Goal: Check status: Check status

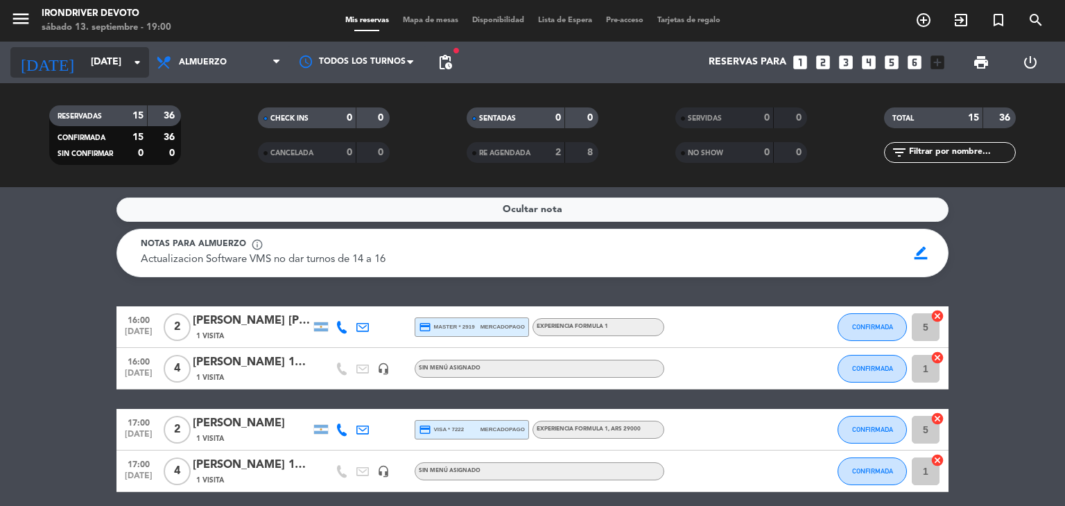
click at [91, 55] on input "[DATE]" at bounding box center [150, 62] width 132 height 25
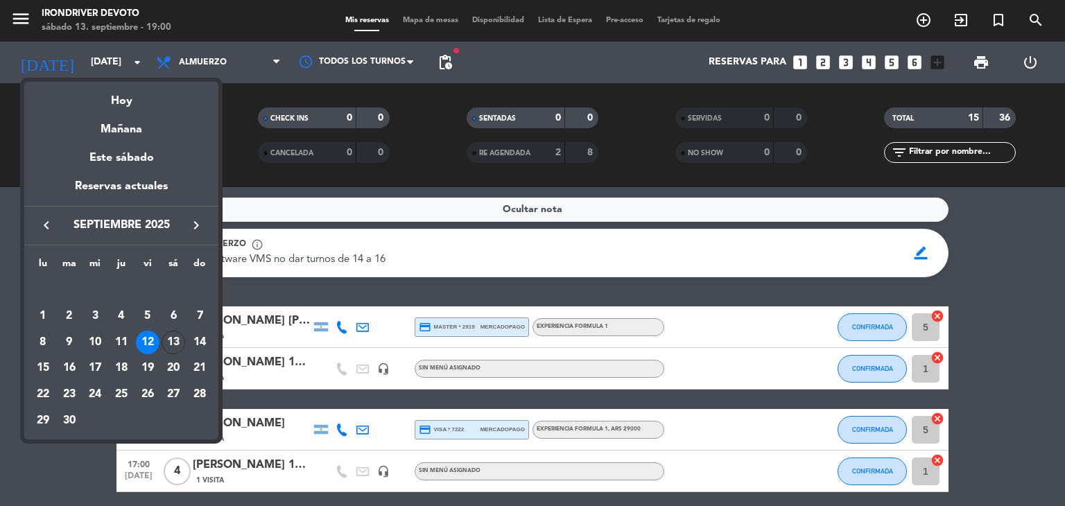
click at [198, 229] on icon "keyboard_arrow_right" at bounding box center [196, 225] width 17 height 17
click at [179, 314] on div "4" at bounding box center [174, 316] width 24 height 24
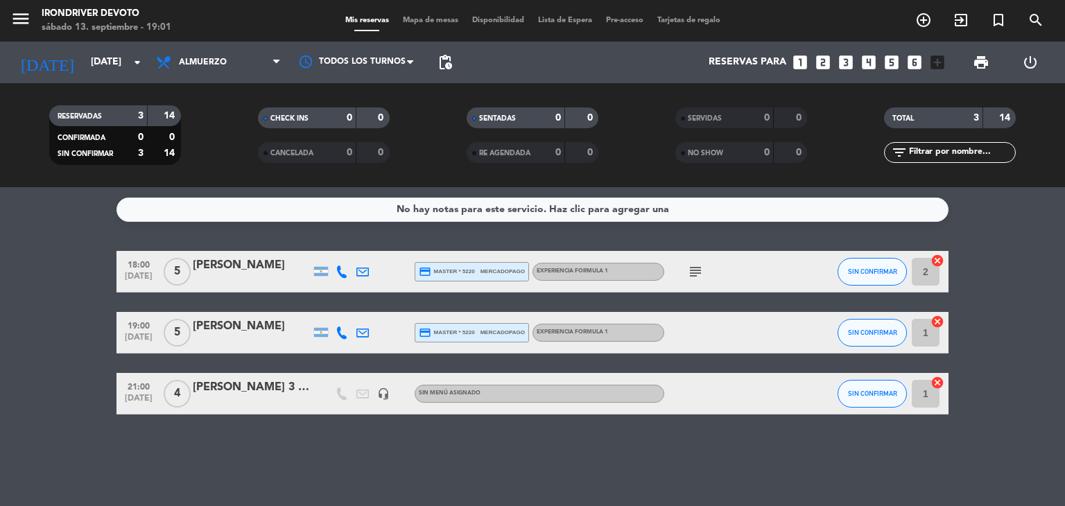
click at [338, 274] on icon at bounding box center [342, 272] width 12 height 12
click at [696, 269] on icon "subject" at bounding box center [695, 271] width 17 height 17
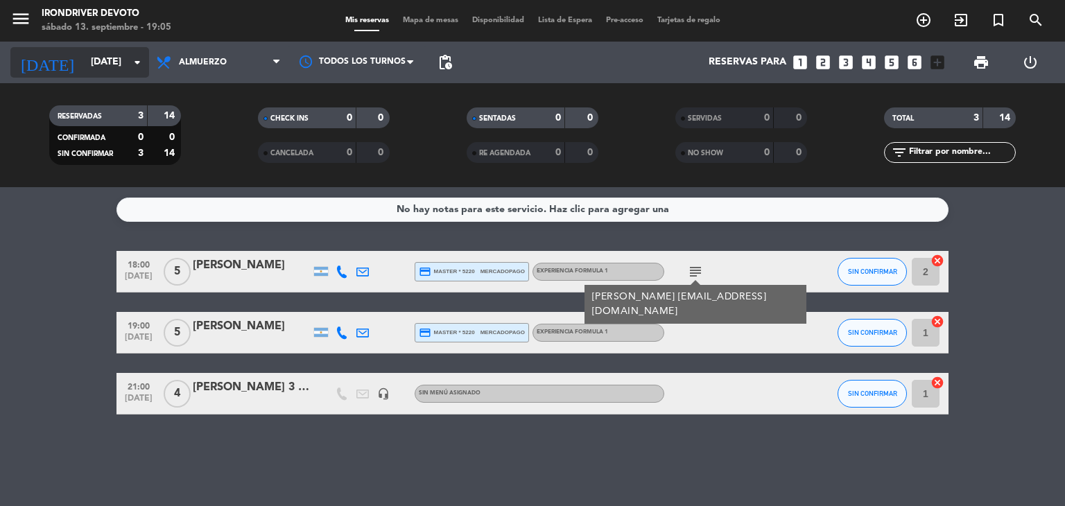
click at [105, 67] on input "[DATE]" at bounding box center [150, 62] width 132 height 25
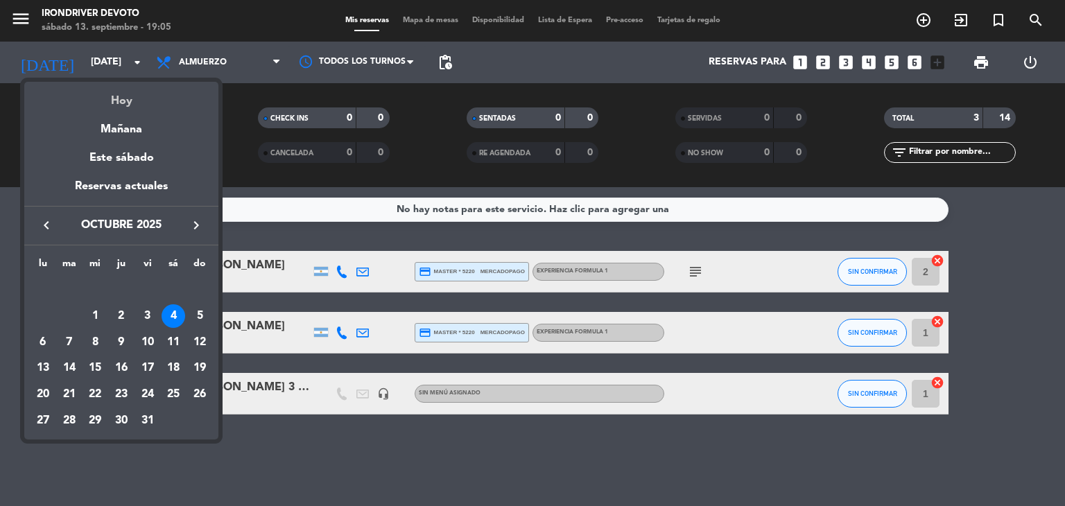
click at [123, 104] on div "Hoy" at bounding box center [121, 96] width 194 height 28
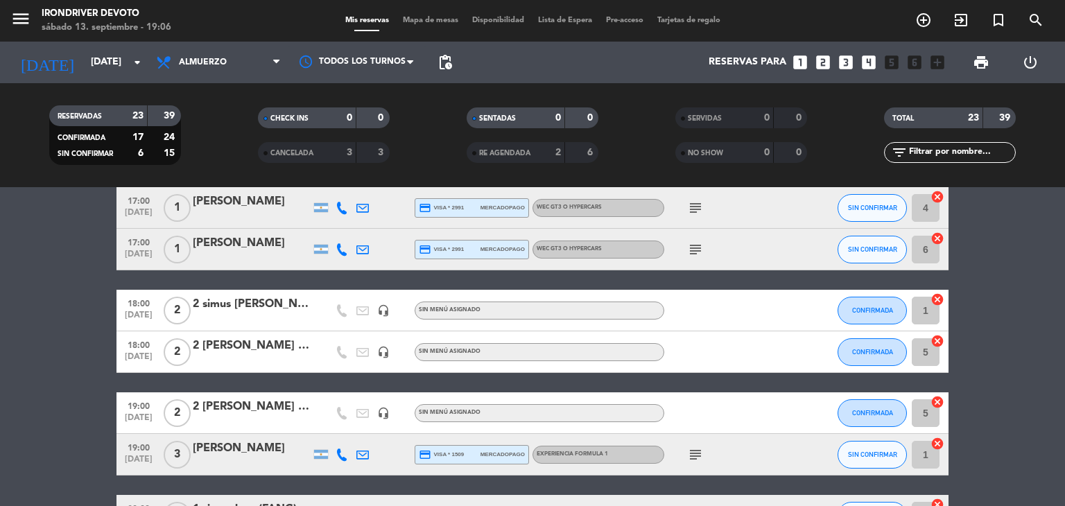
scroll to position [709, 0]
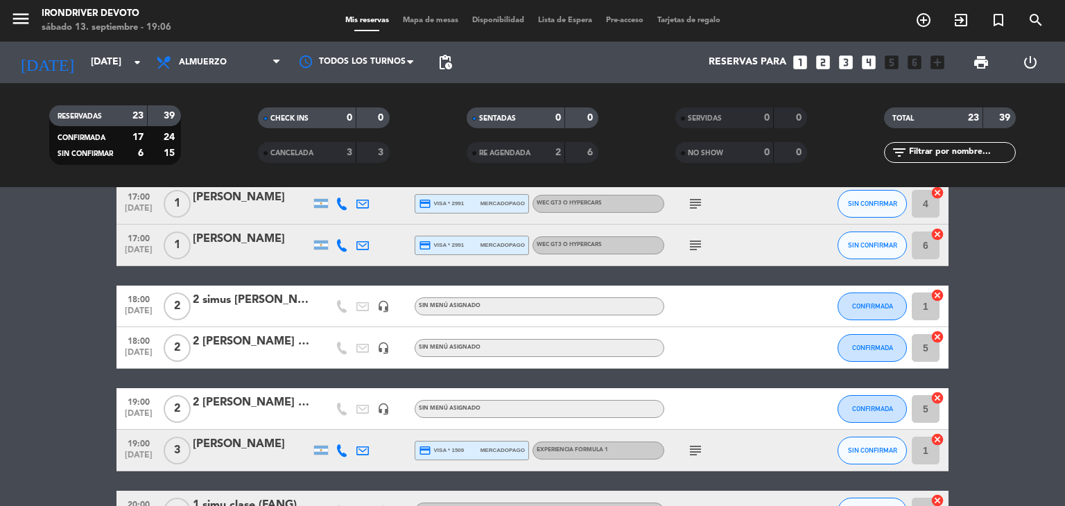
click at [270, 298] on div "2 simus [PERSON_NAME] 20k" at bounding box center [252, 300] width 118 height 18
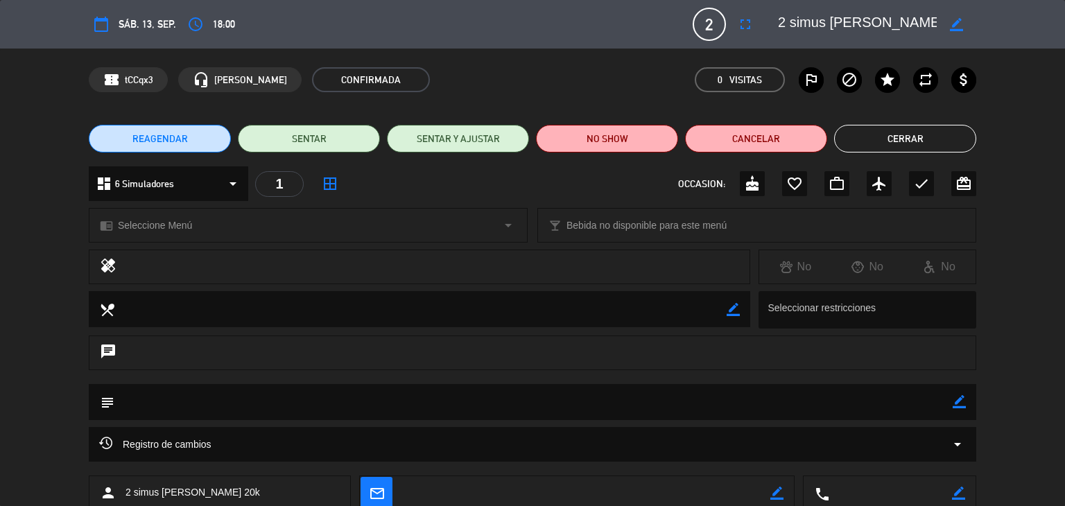
click at [957, 22] on icon "border_color" at bounding box center [956, 24] width 13 height 13
click at [924, 146] on button "Cerrar" at bounding box center [905, 139] width 142 height 28
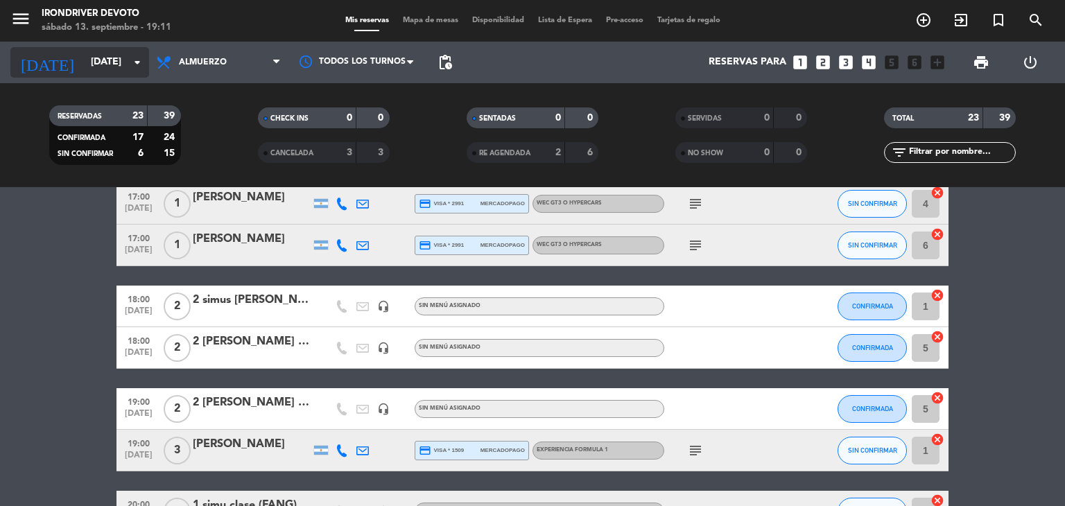
click at [116, 69] on input "[DATE]" at bounding box center [150, 62] width 132 height 25
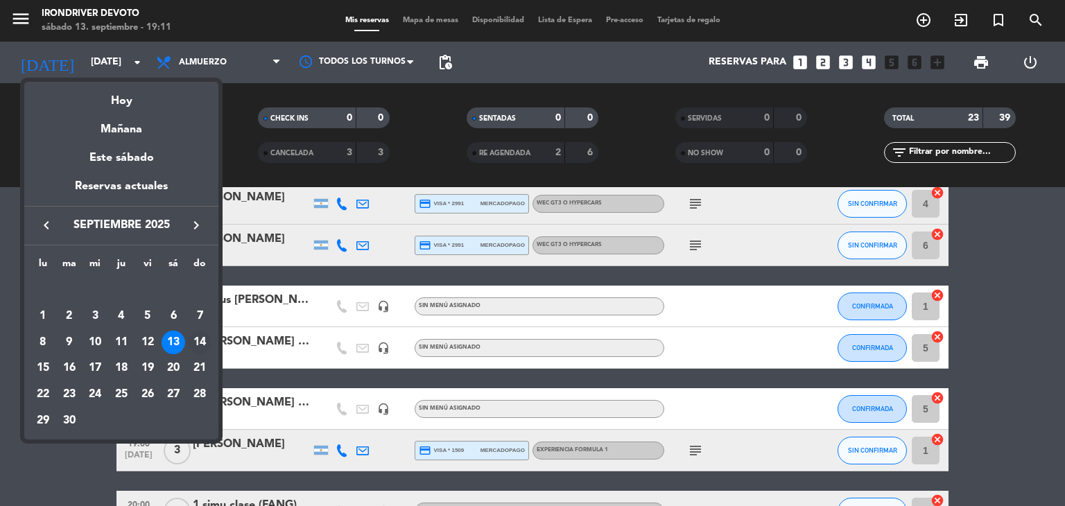
click at [196, 339] on div "14" at bounding box center [200, 343] width 24 height 24
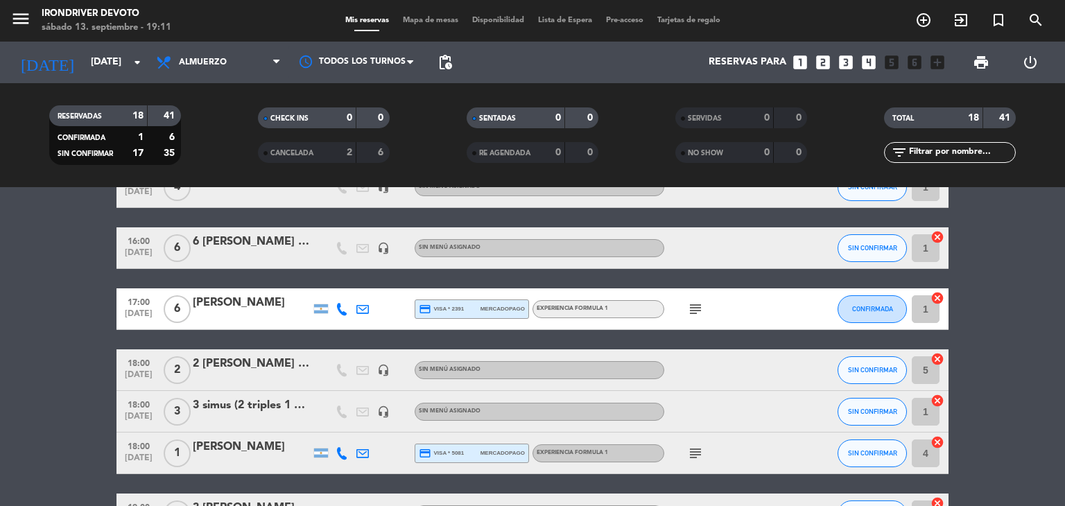
scroll to position [353, 0]
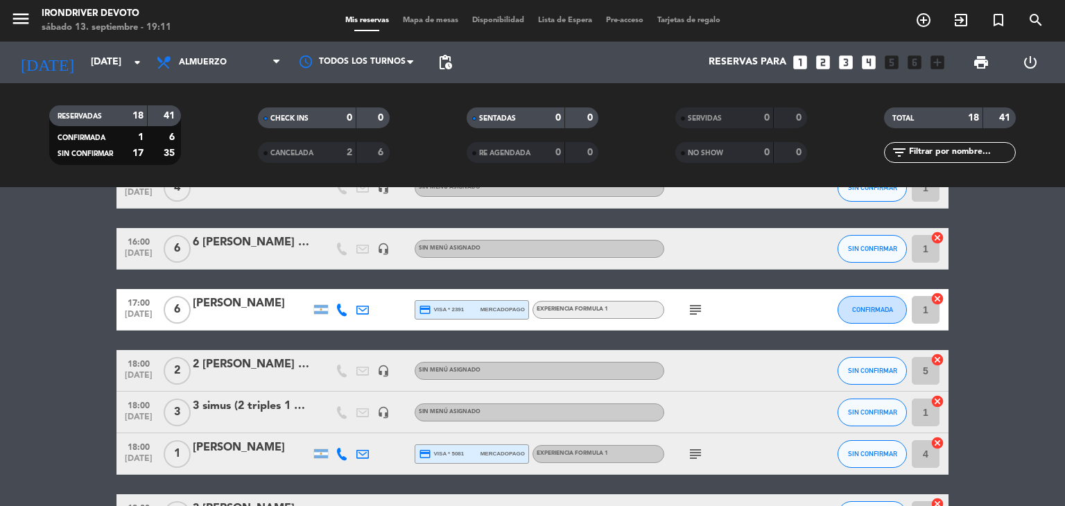
click at [344, 307] on icon at bounding box center [342, 310] width 12 height 12
click at [349, 282] on span "content_paste" at bounding box center [354, 286] width 10 height 10
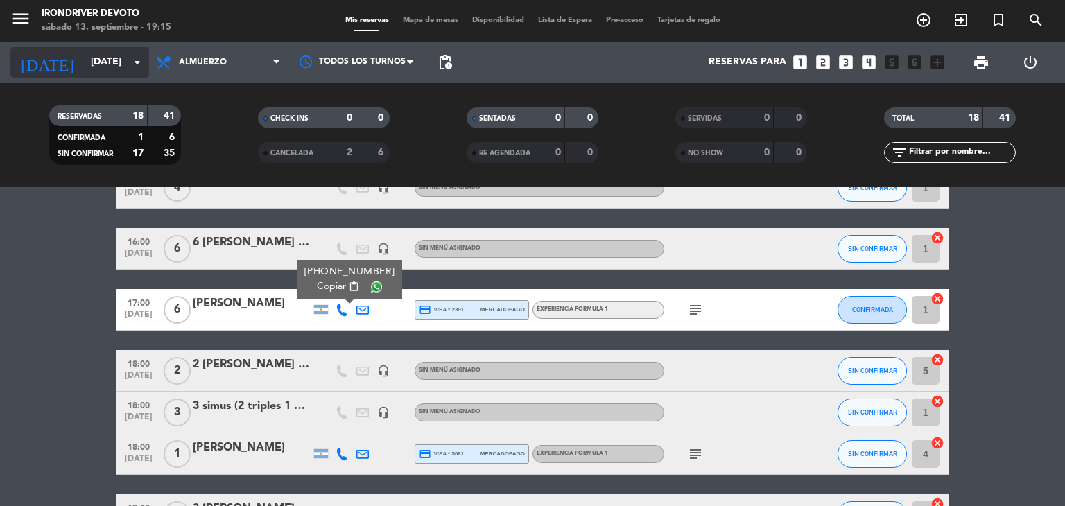
click at [105, 52] on input "[DATE]" at bounding box center [150, 62] width 132 height 25
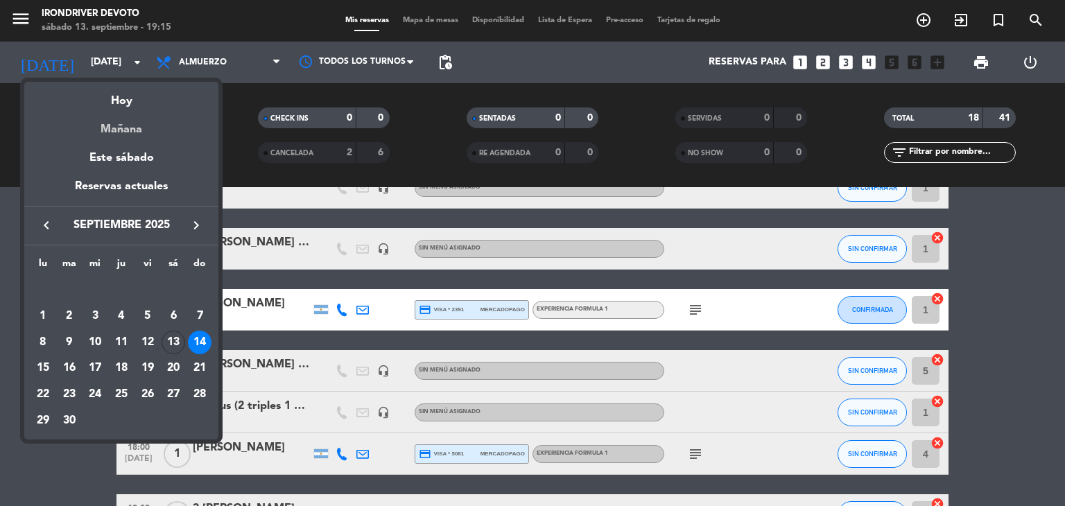
click at [130, 110] on div "Mañana" at bounding box center [121, 124] width 194 height 28
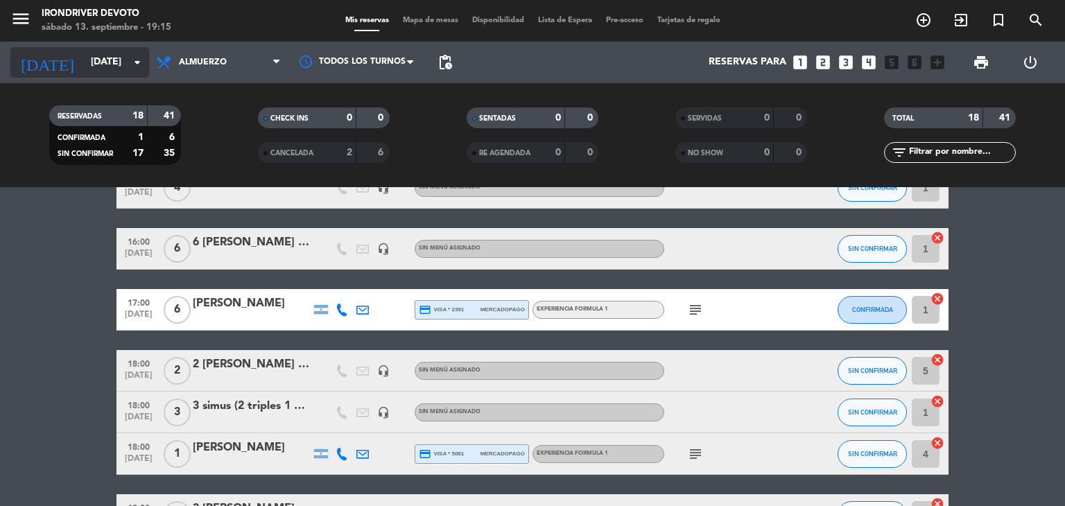
click at [105, 68] on input "[DATE]" at bounding box center [150, 62] width 132 height 25
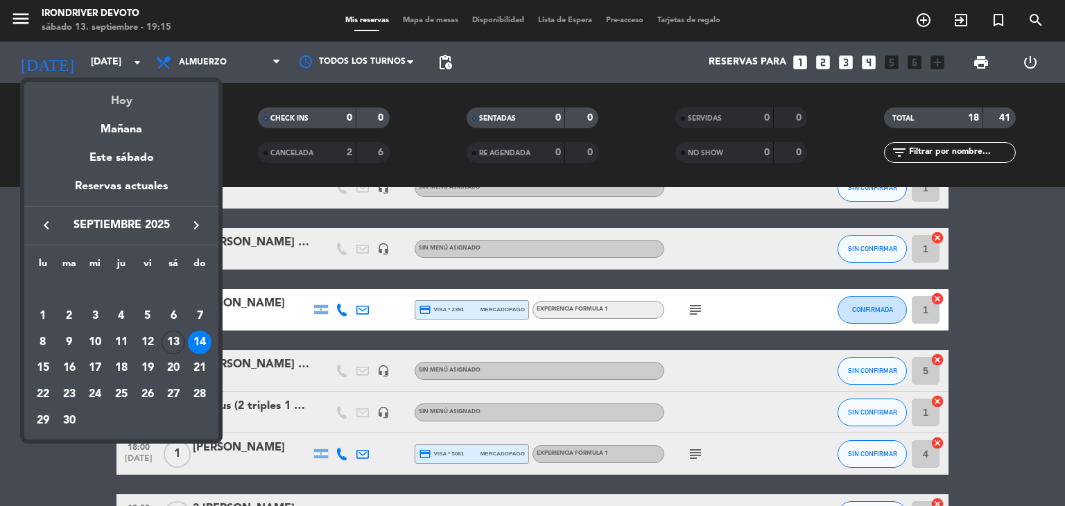
click at [131, 103] on div "Hoy" at bounding box center [121, 96] width 194 height 28
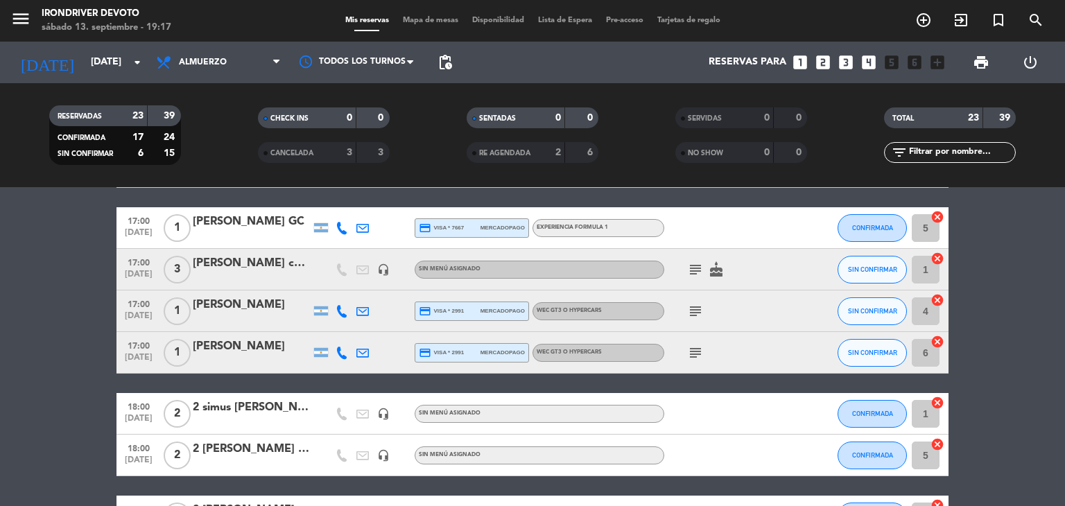
scroll to position [599, 0]
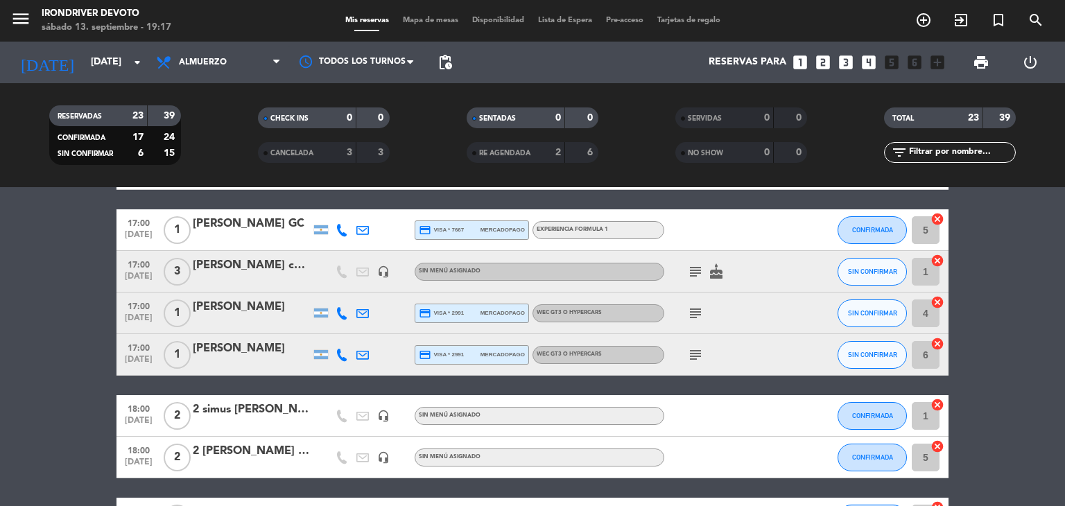
click at [690, 272] on icon "subject" at bounding box center [695, 271] width 17 height 17
click at [718, 275] on icon "cake" at bounding box center [716, 271] width 17 height 17
click at [689, 272] on icon "subject" at bounding box center [695, 271] width 17 height 17
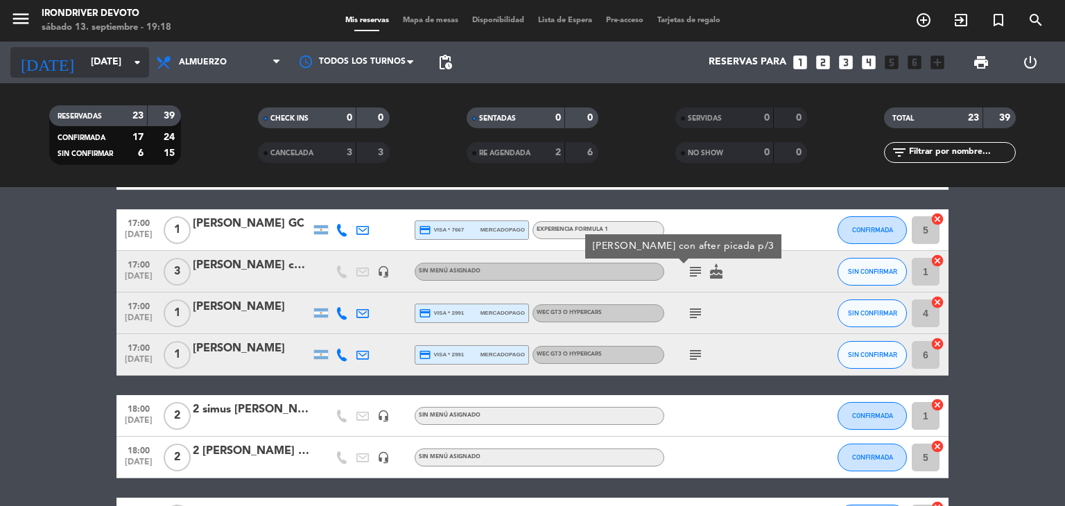
click at [100, 68] on input "[DATE]" at bounding box center [150, 62] width 132 height 25
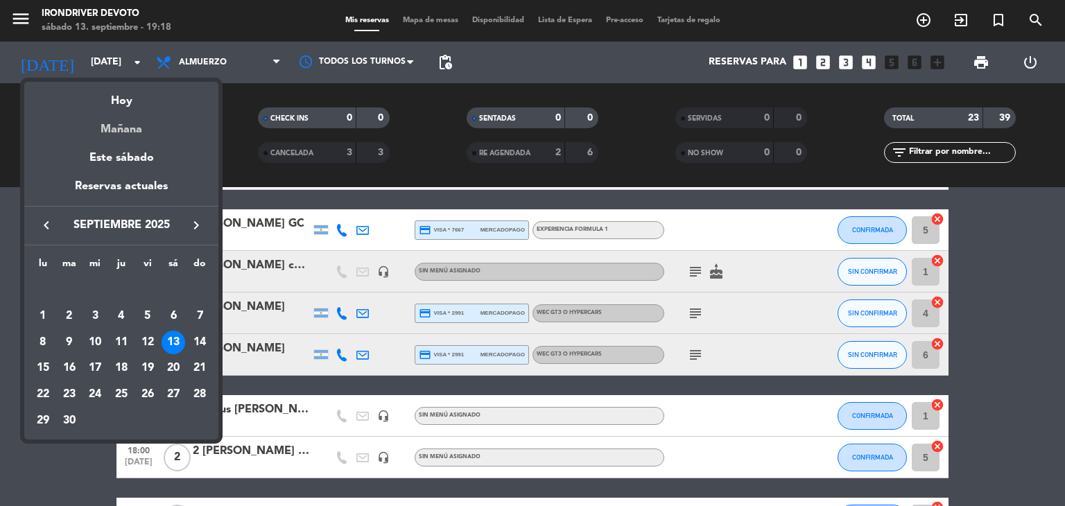
click at [135, 128] on div "Mañana" at bounding box center [121, 124] width 194 height 28
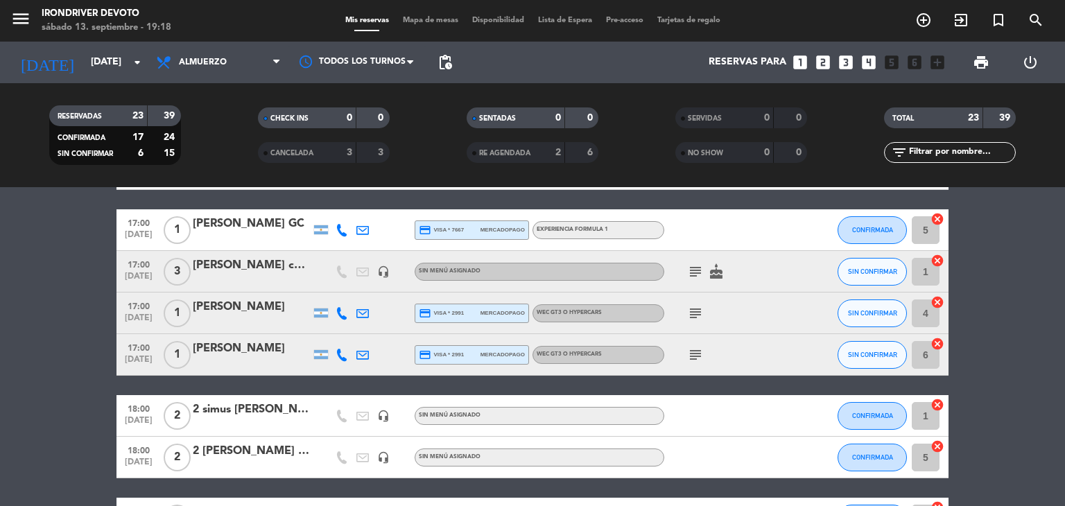
type input "[DATE]"
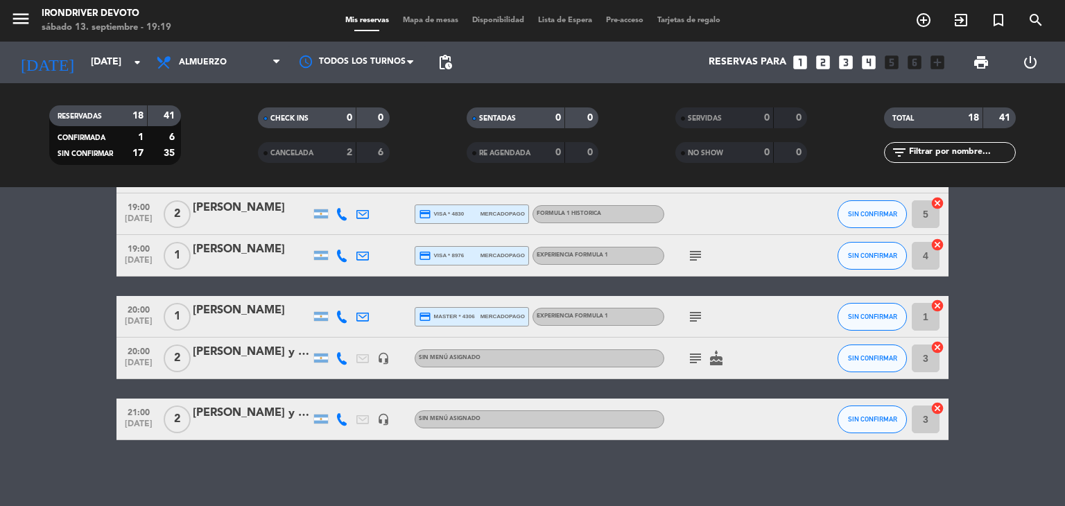
scroll to position [699, 0]
